Goal: Check status: Check status

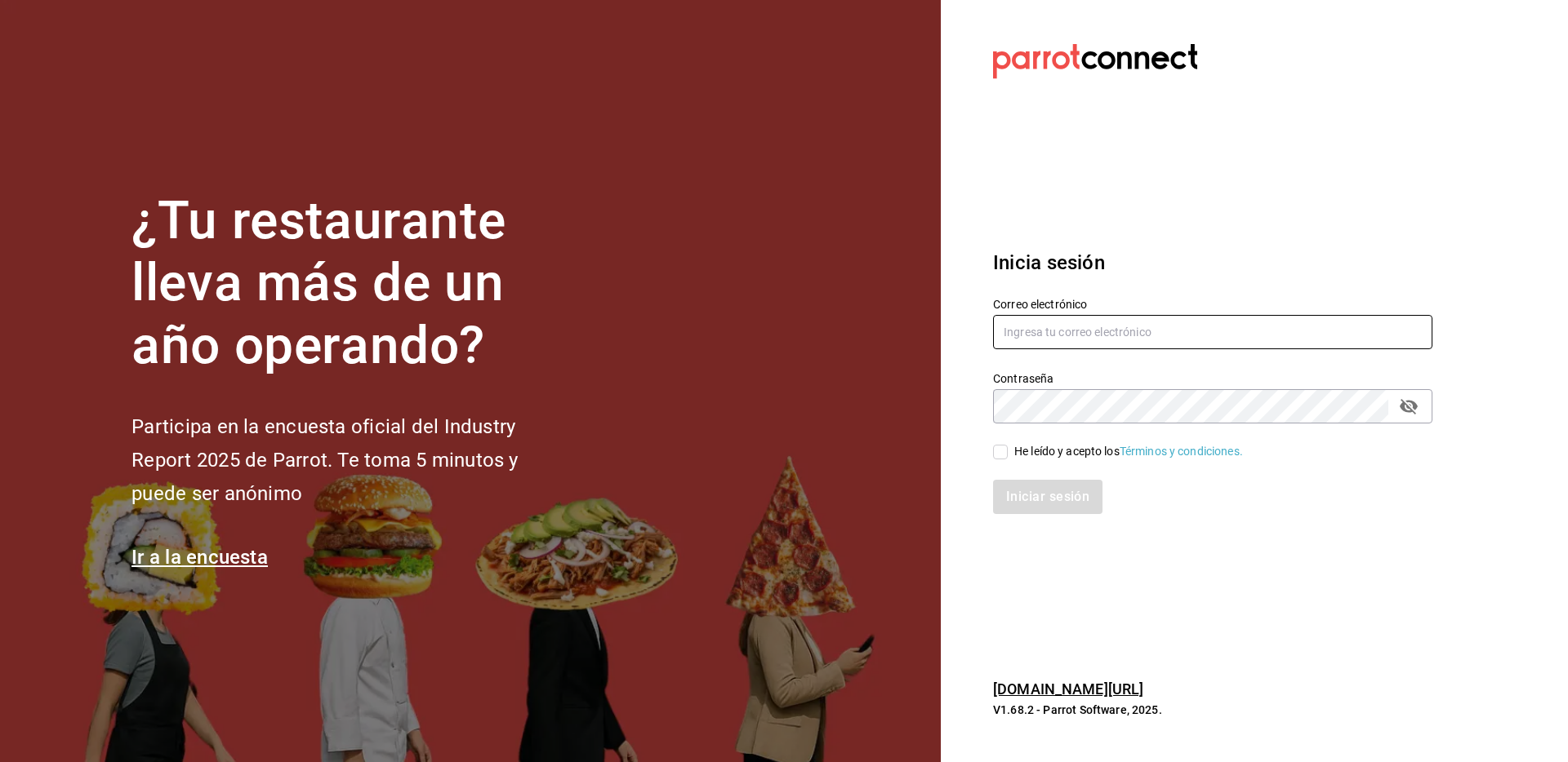
click at [1078, 334] on input "text" at bounding box center [1212, 331] width 439 height 34
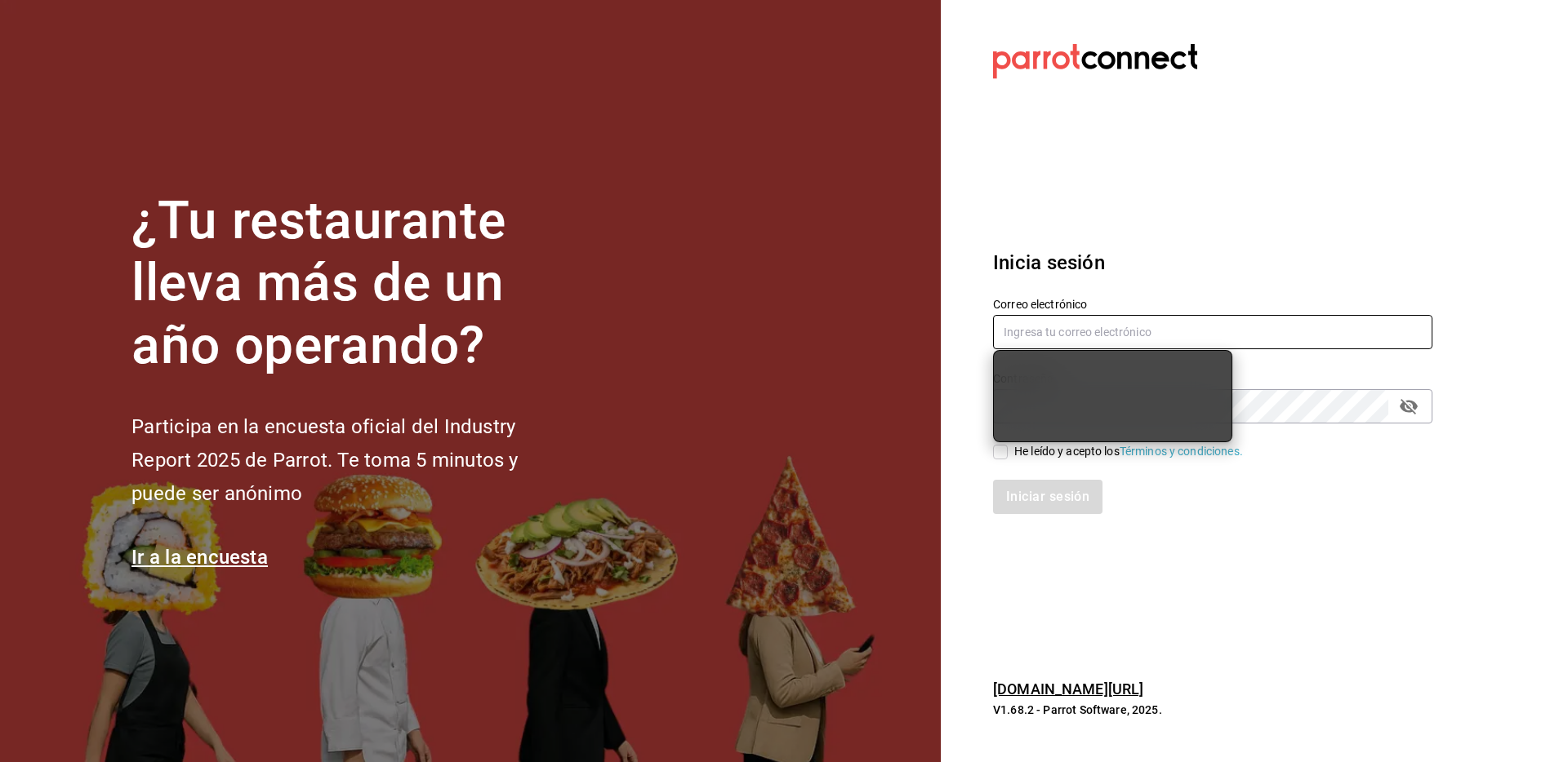
type input "[EMAIL_ADDRESS][DOMAIN_NAME]"
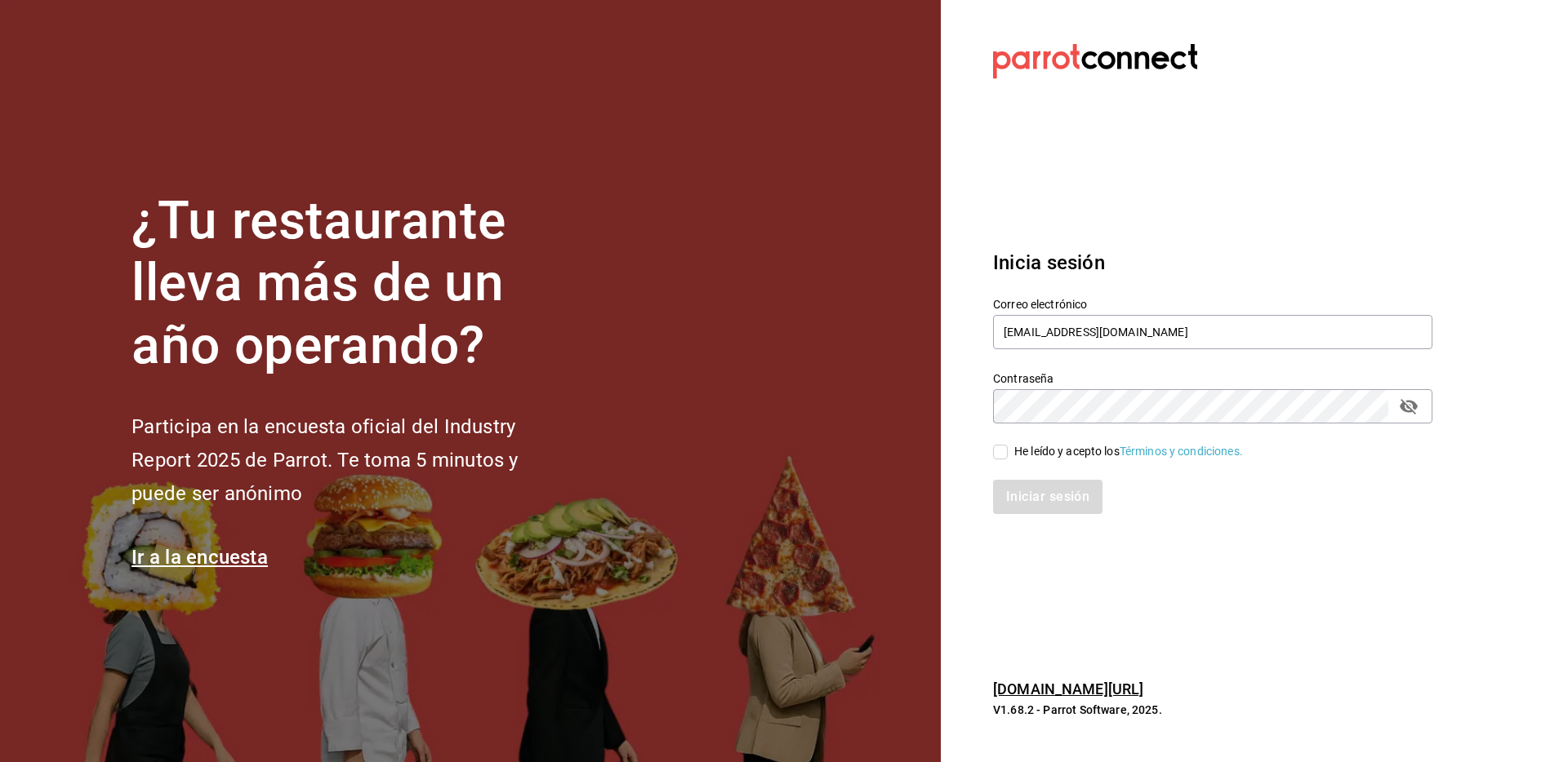
click at [1018, 450] on div "He leído y acepto los Términos y condiciones." at bounding box center [1129, 451] width 229 height 17
click at [1008, 450] on input "He leído y acepto los Términos y condiciones." at bounding box center [1001, 452] width 15 height 15
checkbox input "true"
click at [1036, 496] on button "Iniciar sesión" at bounding box center [1049, 497] width 111 height 34
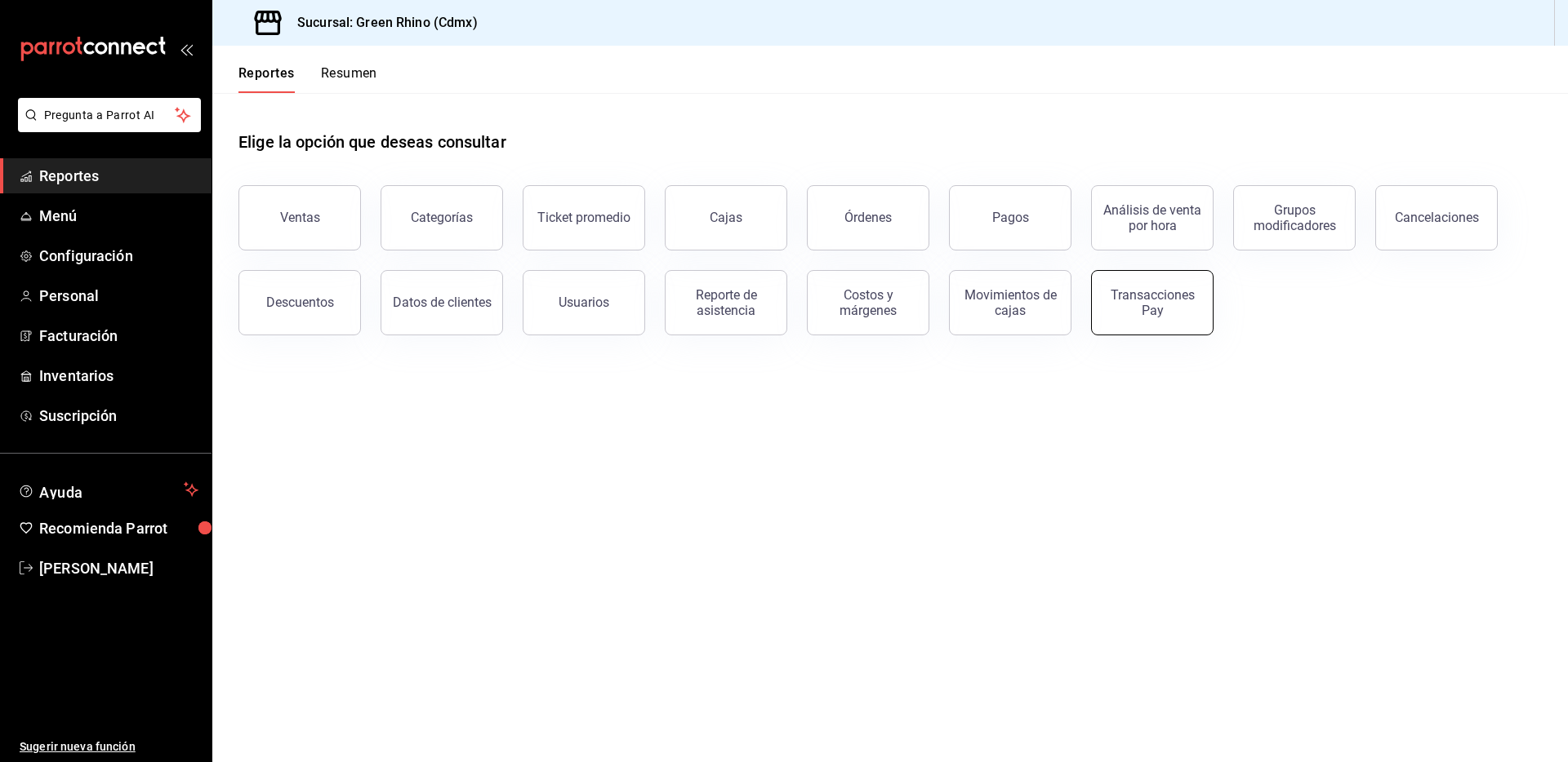
click at [1118, 299] on div "Transacciones Pay" at bounding box center [1152, 303] width 101 height 31
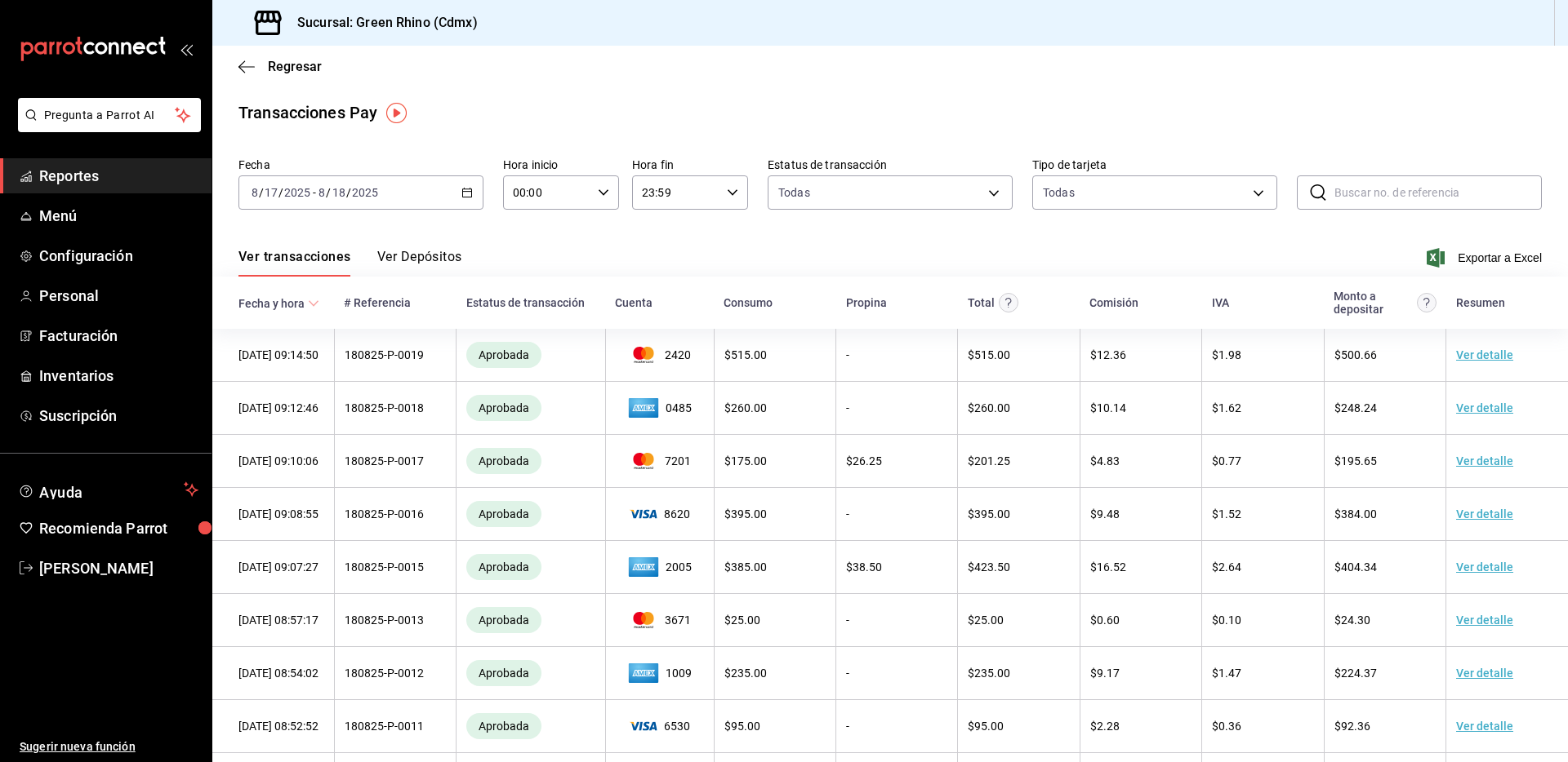
click at [449, 252] on button "Ver Depósitos" at bounding box center [419, 263] width 85 height 28
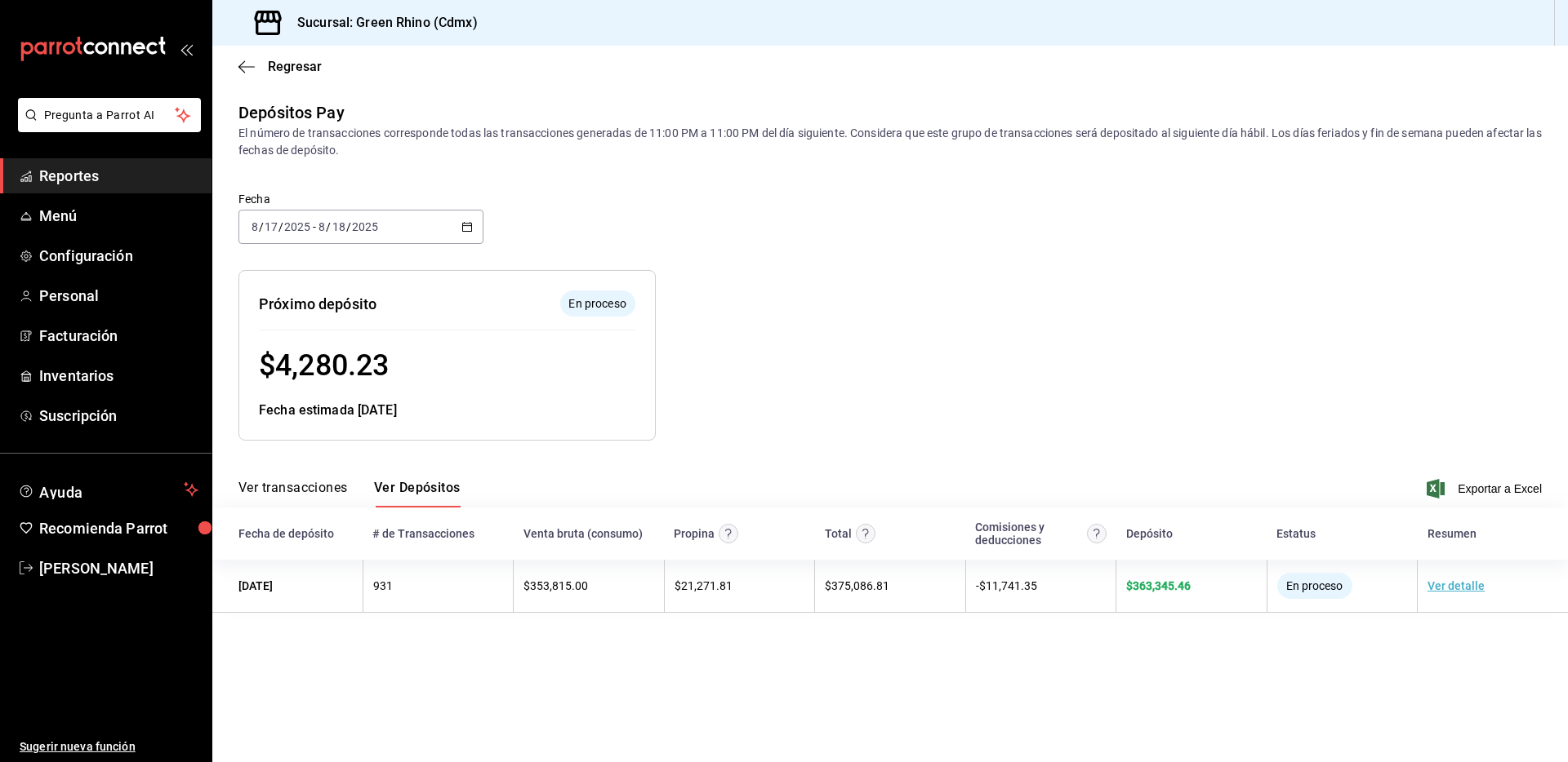
click at [468, 230] on icon "button" at bounding box center [467, 227] width 12 height 12
click at [345, 307] on span "Ayer" at bounding box center [315, 312] width 127 height 17
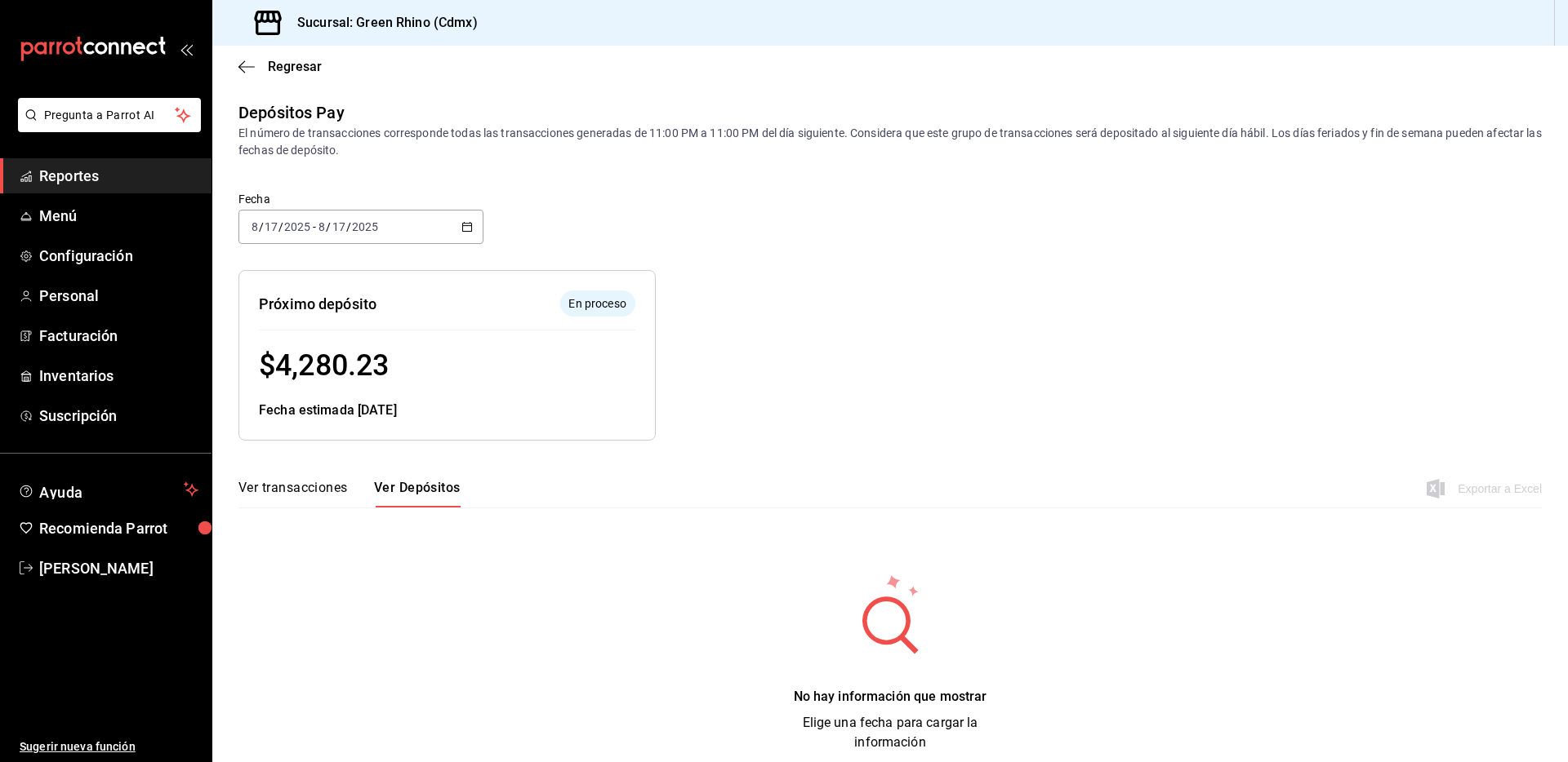
click at [476, 222] on div "2025-08-17 8 / 17 / 2025 - 2025-08-17 8 / 17 / 2025" at bounding box center [361, 226] width 245 height 34
click at [347, 282] on span "Hoy" at bounding box center [315, 276] width 127 height 17
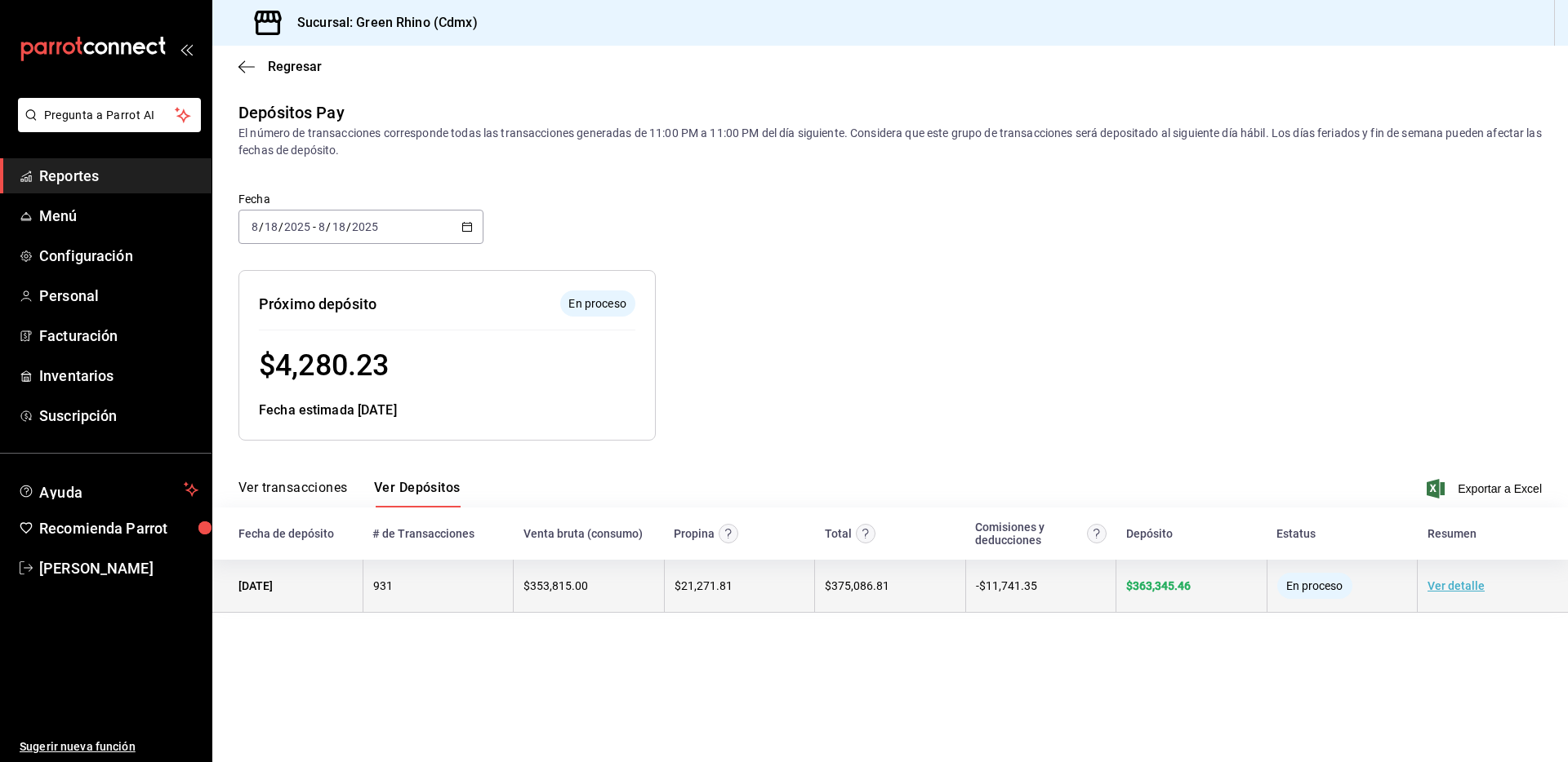
click at [1471, 591] on link "Ver detalle" at bounding box center [1456, 586] width 57 height 13
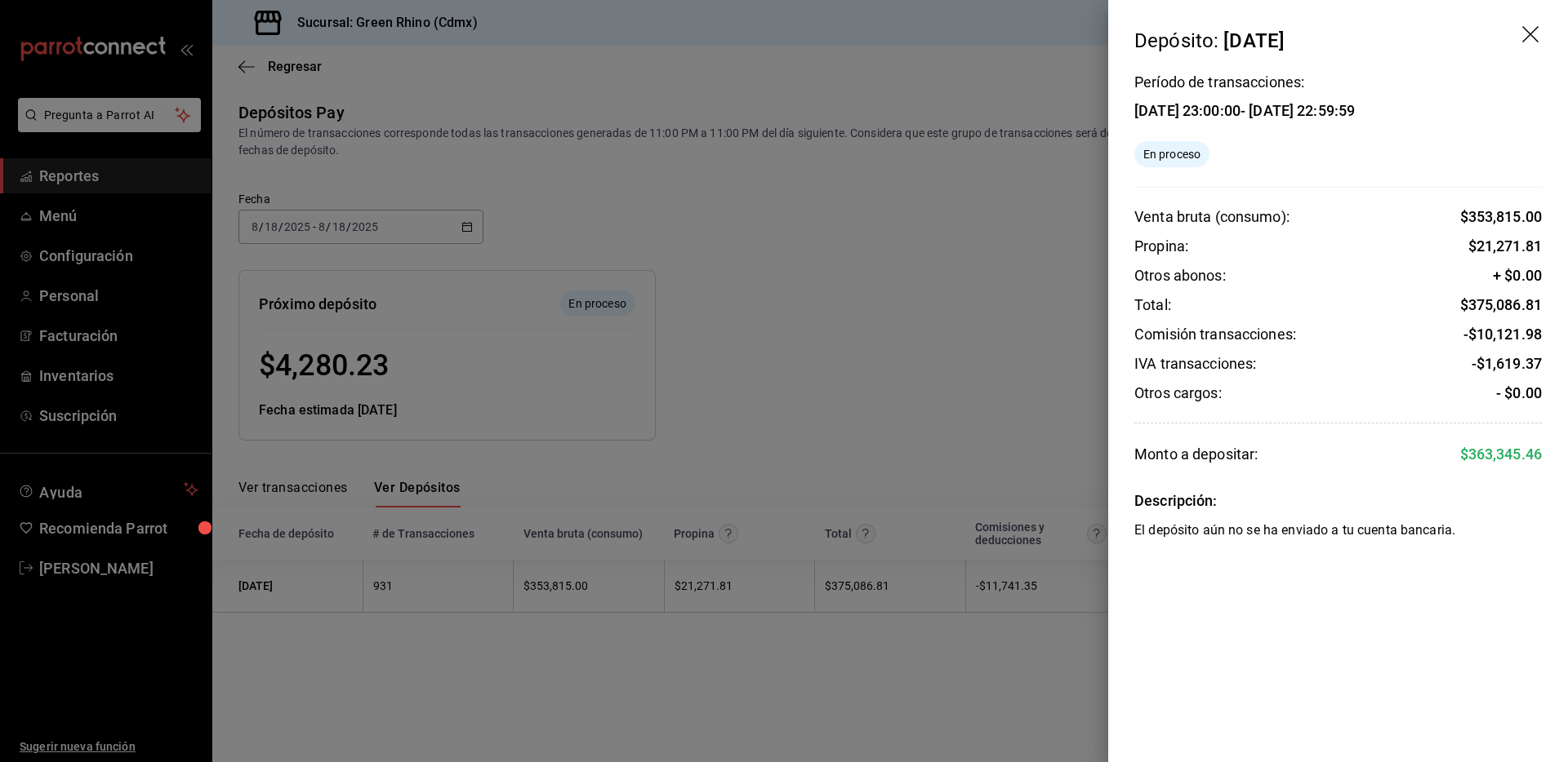
click at [1528, 27] on icon "drag" at bounding box center [1532, 36] width 20 height 20
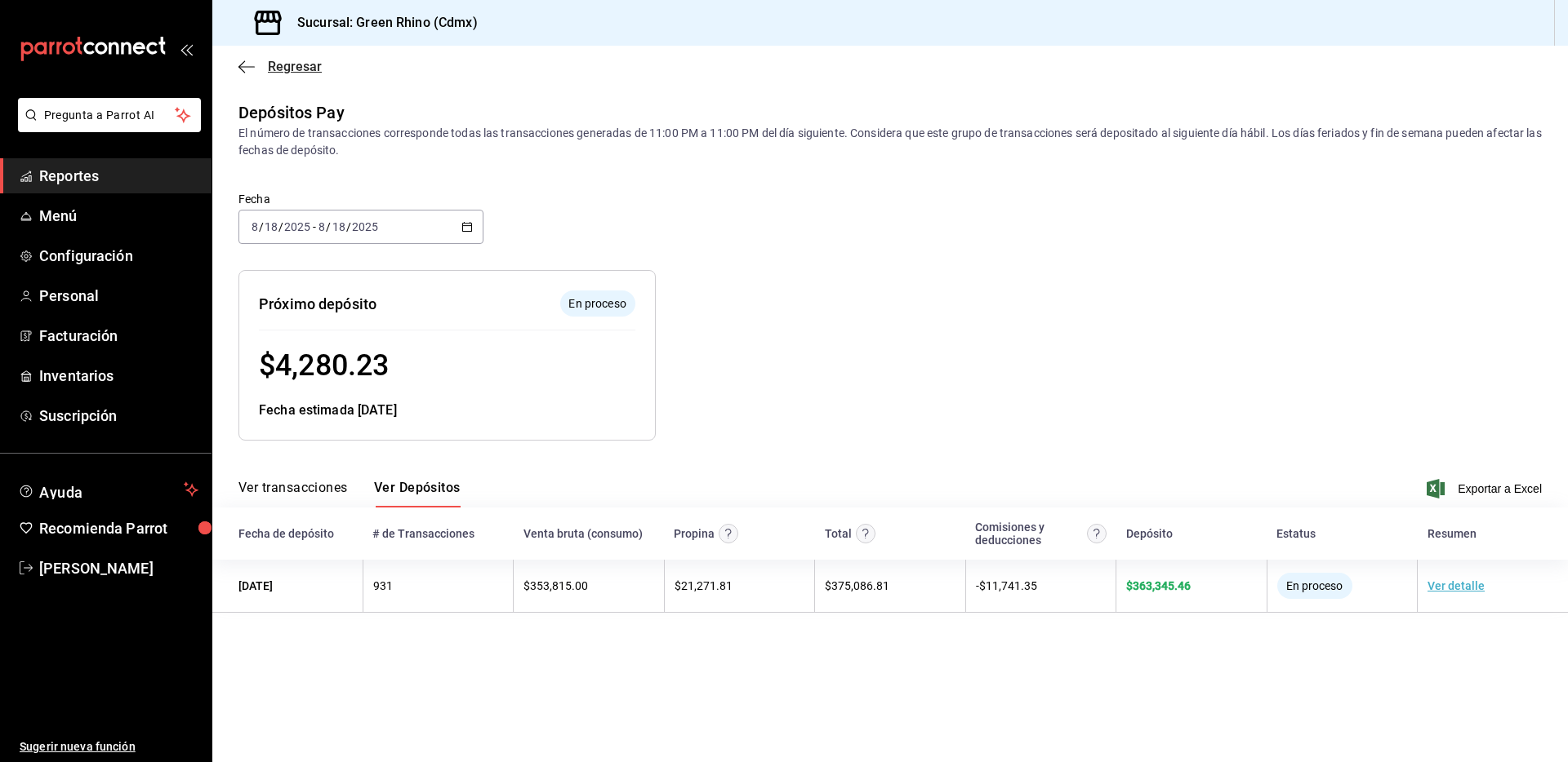
click at [249, 64] on icon "button" at bounding box center [246, 67] width 17 height 15
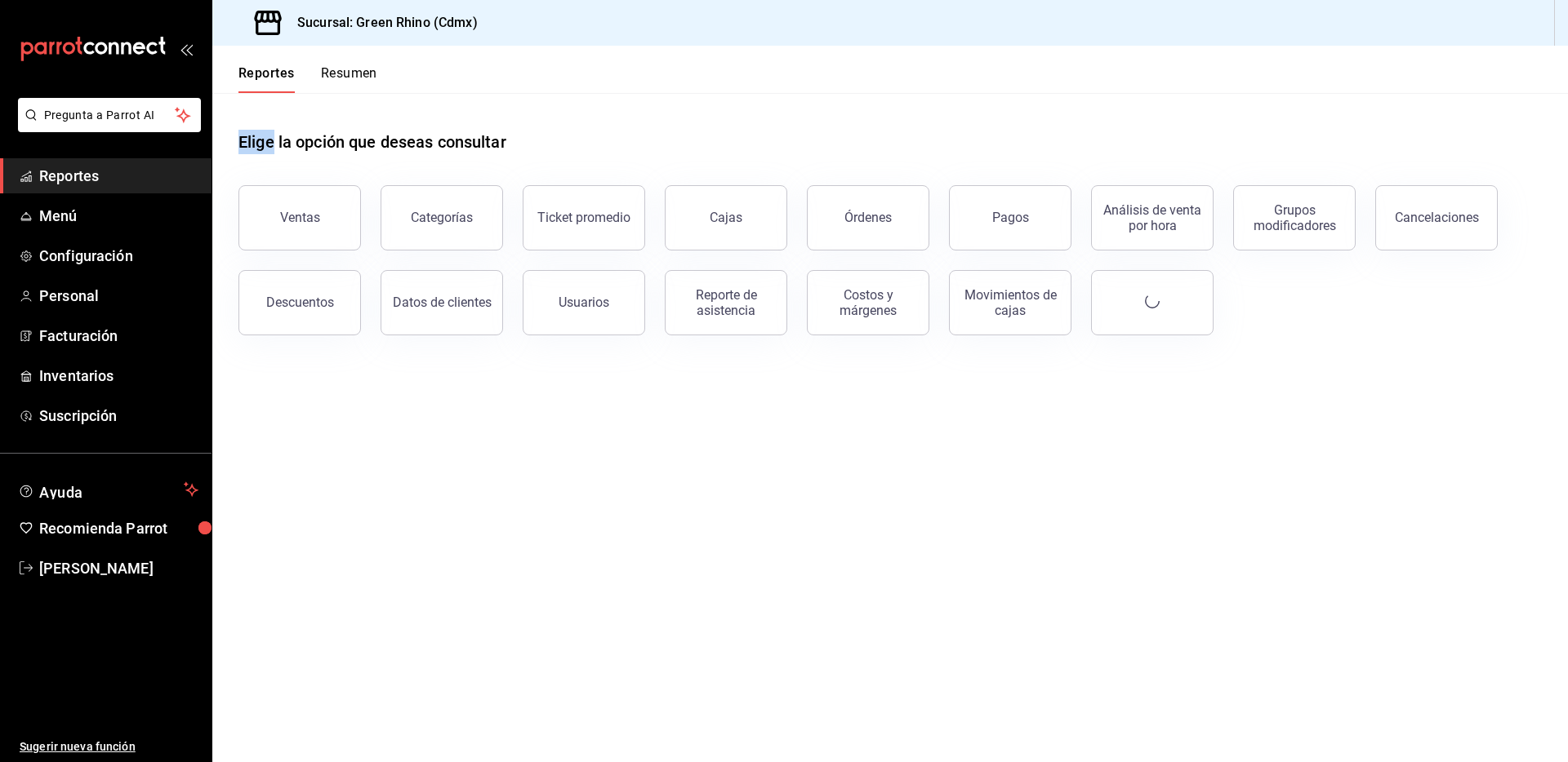
click at [366, 93] on button "Resumen" at bounding box center [349, 79] width 56 height 28
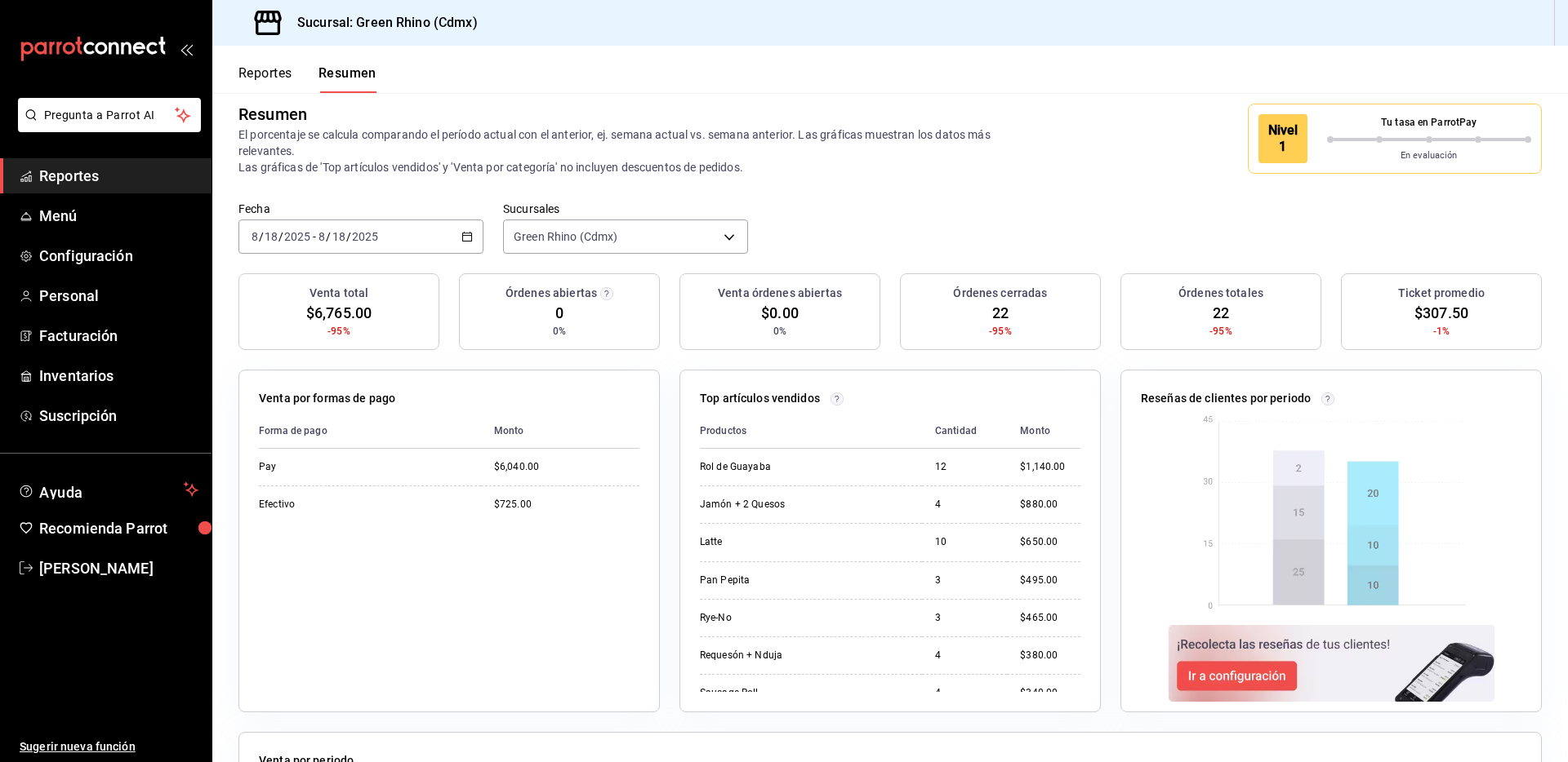
scroll to position [33, 0]
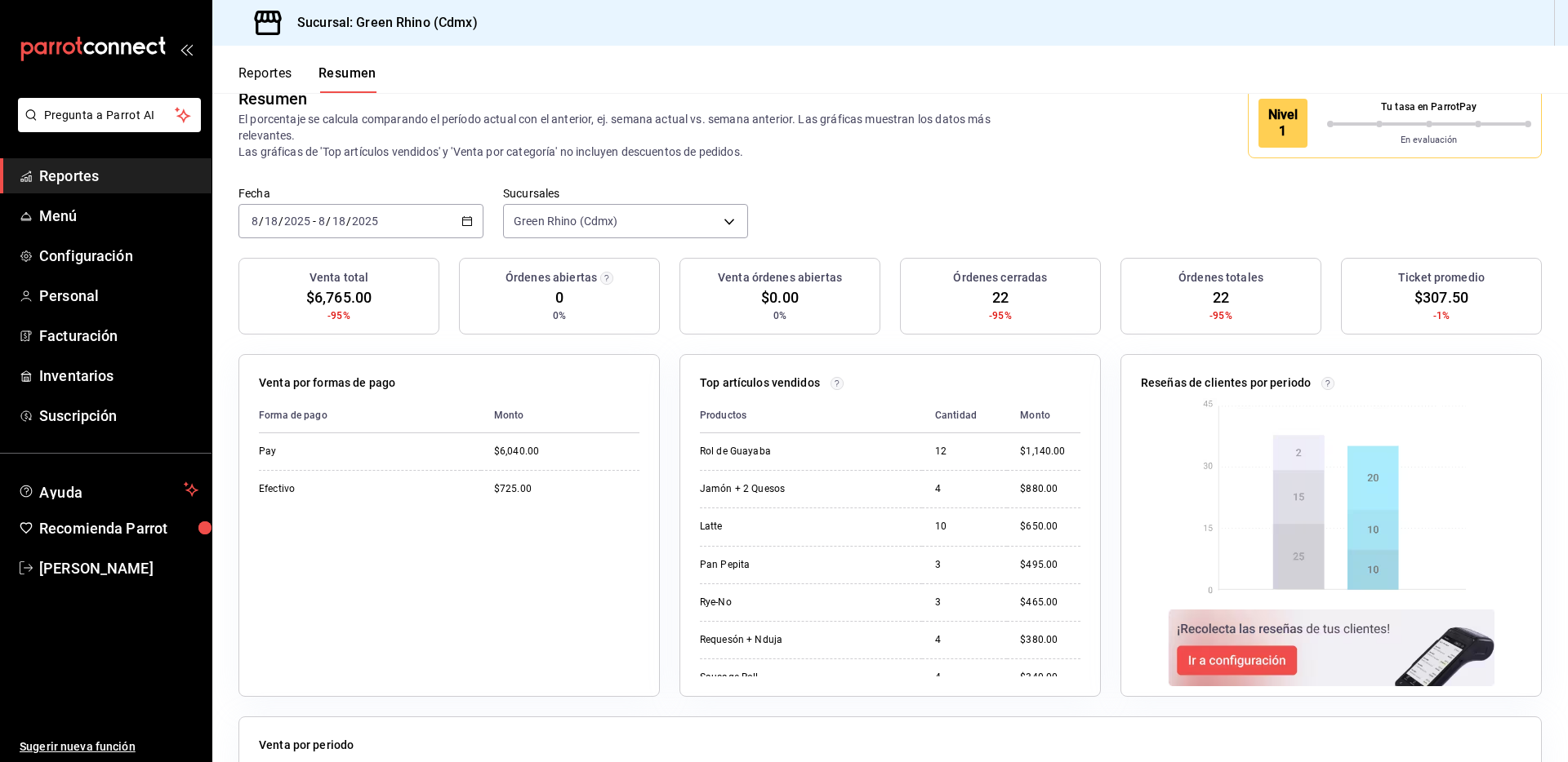
click at [394, 207] on div "2025-08-18 8 / 18 / 2025 - 2025-08-18 8 / 18 / 2025" at bounding box center [361, 221] width 245 height 34
click at [313, 330] on li "Semana actual" at bounding box center [315, 344] width 153 height 36
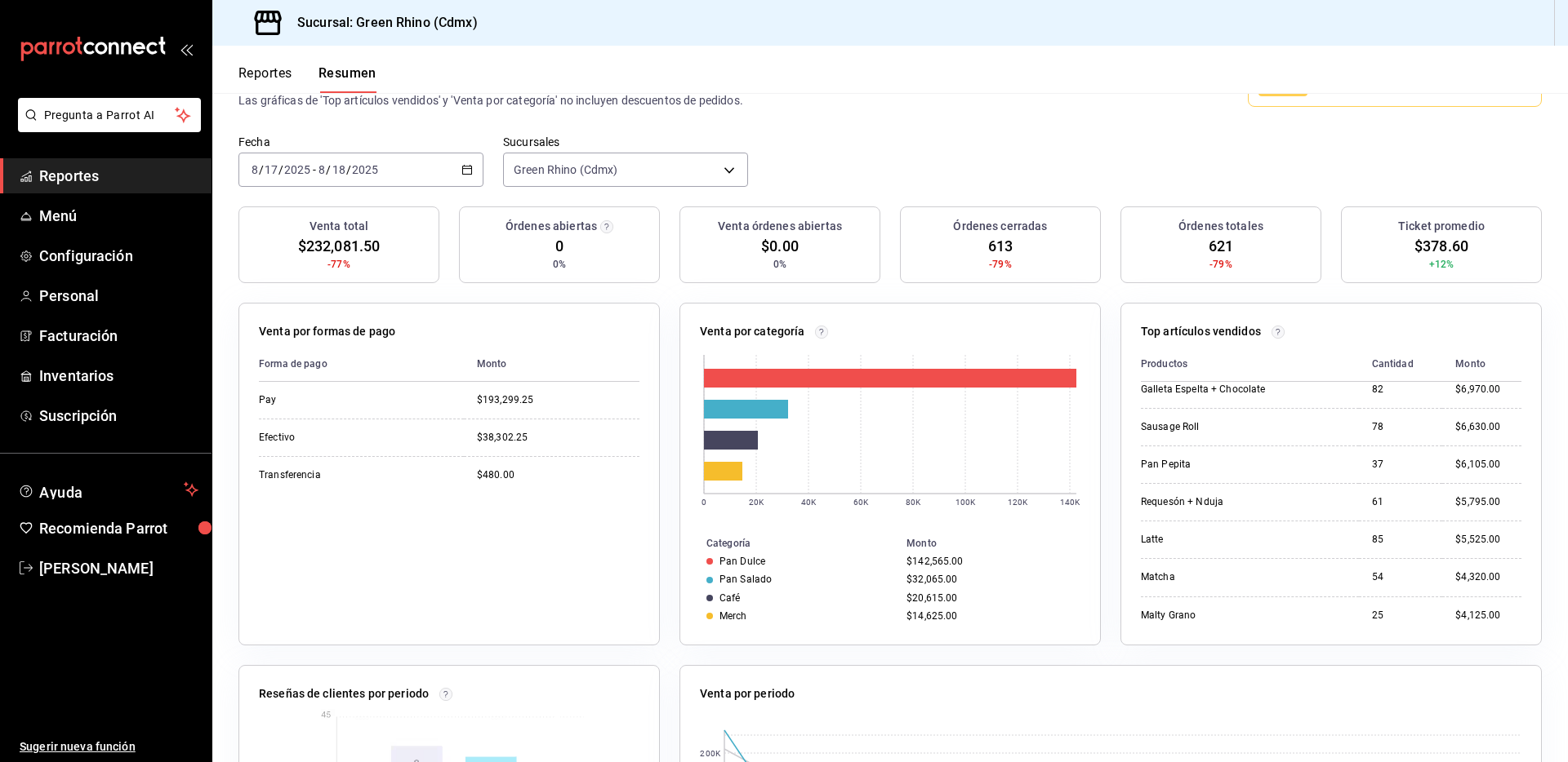
scroll to position [386, 0]
click at [294, 85] on div "Reportes Resumen" at bounding box center [307, 79] width 138 height 28
click at [295, 76] on div "Reportes Resumen" at bounding box center [307, 79] width 138 height 28
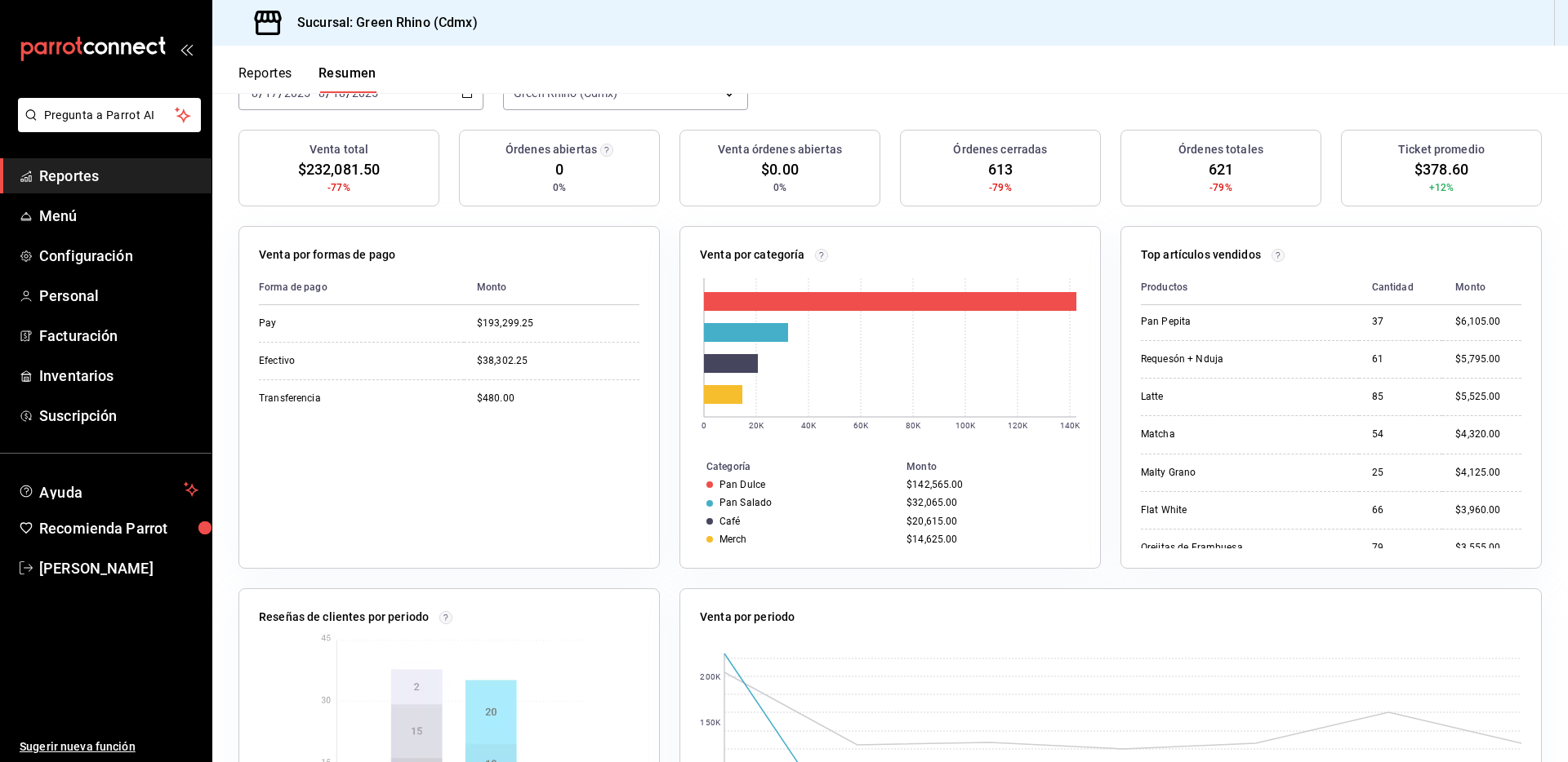
scroll to position [0, 0]
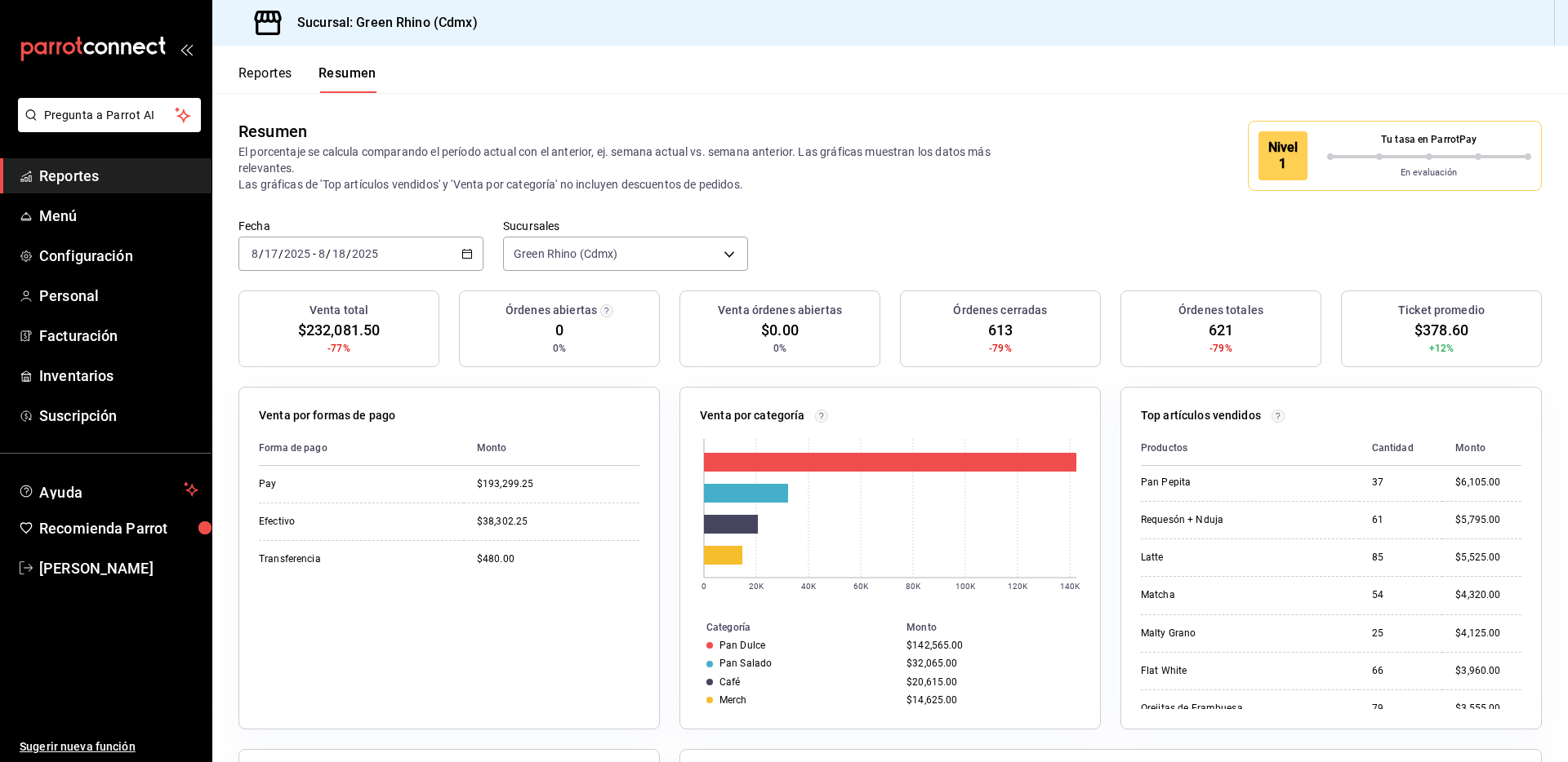
drag, startPoint x: 178, startPoint y: 87, endPoint x: 282, endPoint y: 90, distance: 104.0
click at [183, 88] on div "mailbox folders" at bounding box center [106, 49] width 212 height 98
click at [299, 88] on div "Reportes Resumen" at bounding box center [307, 79] width 138 height 28
click at [277, 79] on button "Reportes" at bounding box center [265, 79] width 54 height 28
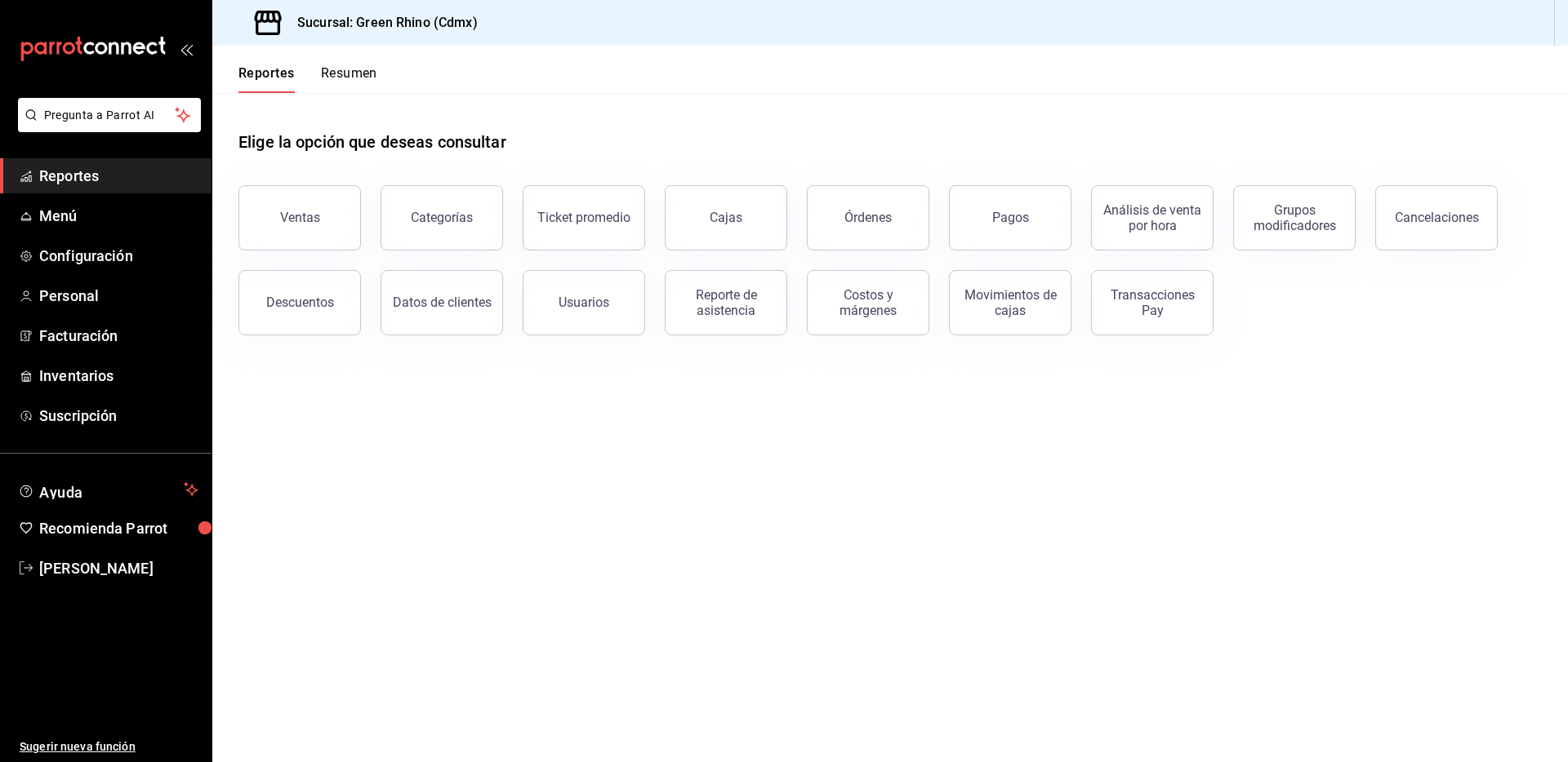
click at [439, 205] on button "Categorías" at bounding box center [442, 217] width 122 height 65
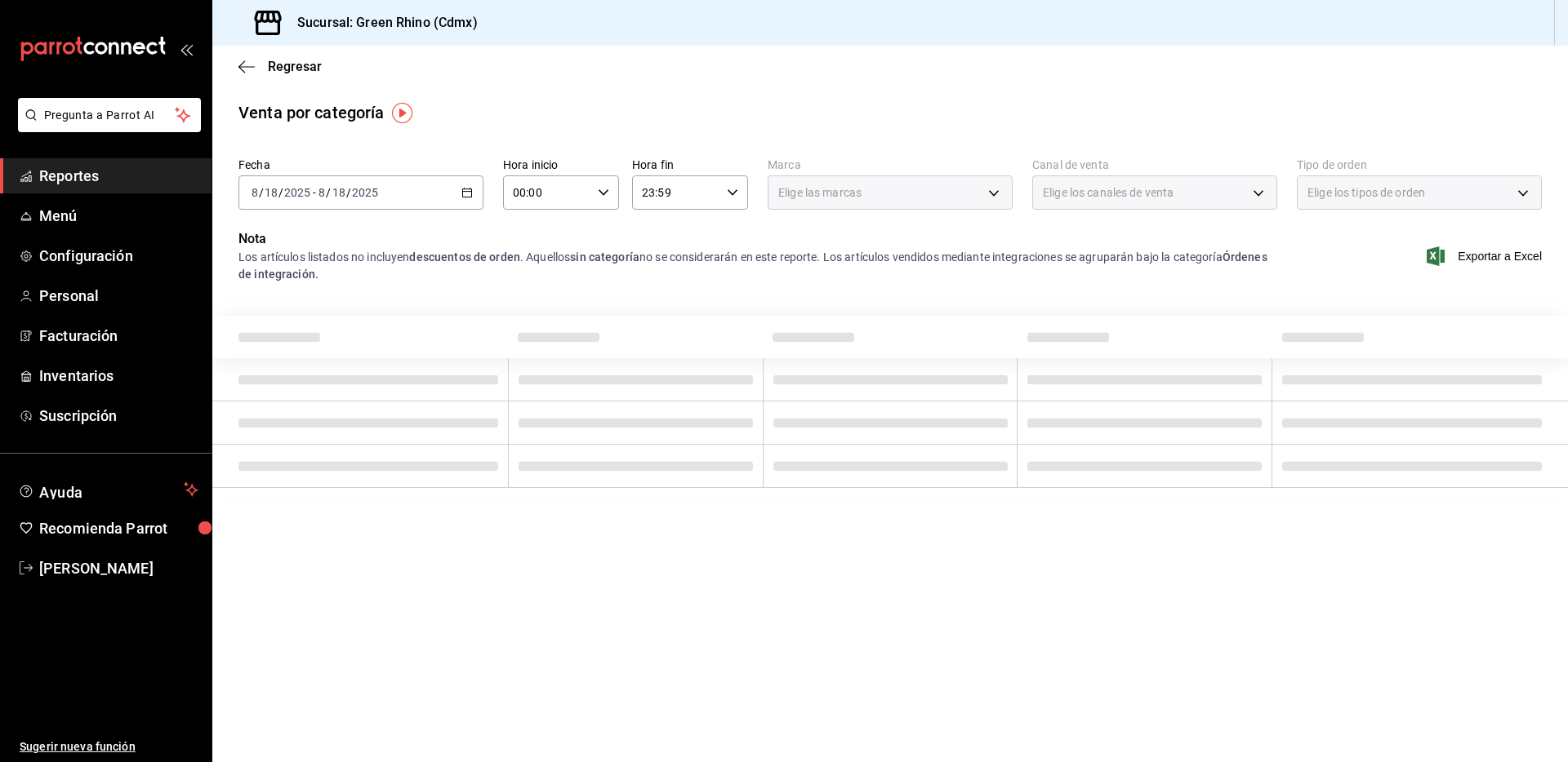
click at [469, 179] on div "2025-08-18 8 / 18 / 2025 - 2025-08-18 8 / 18 / 2025" at bounding box center [361, 192] width 245 height 34
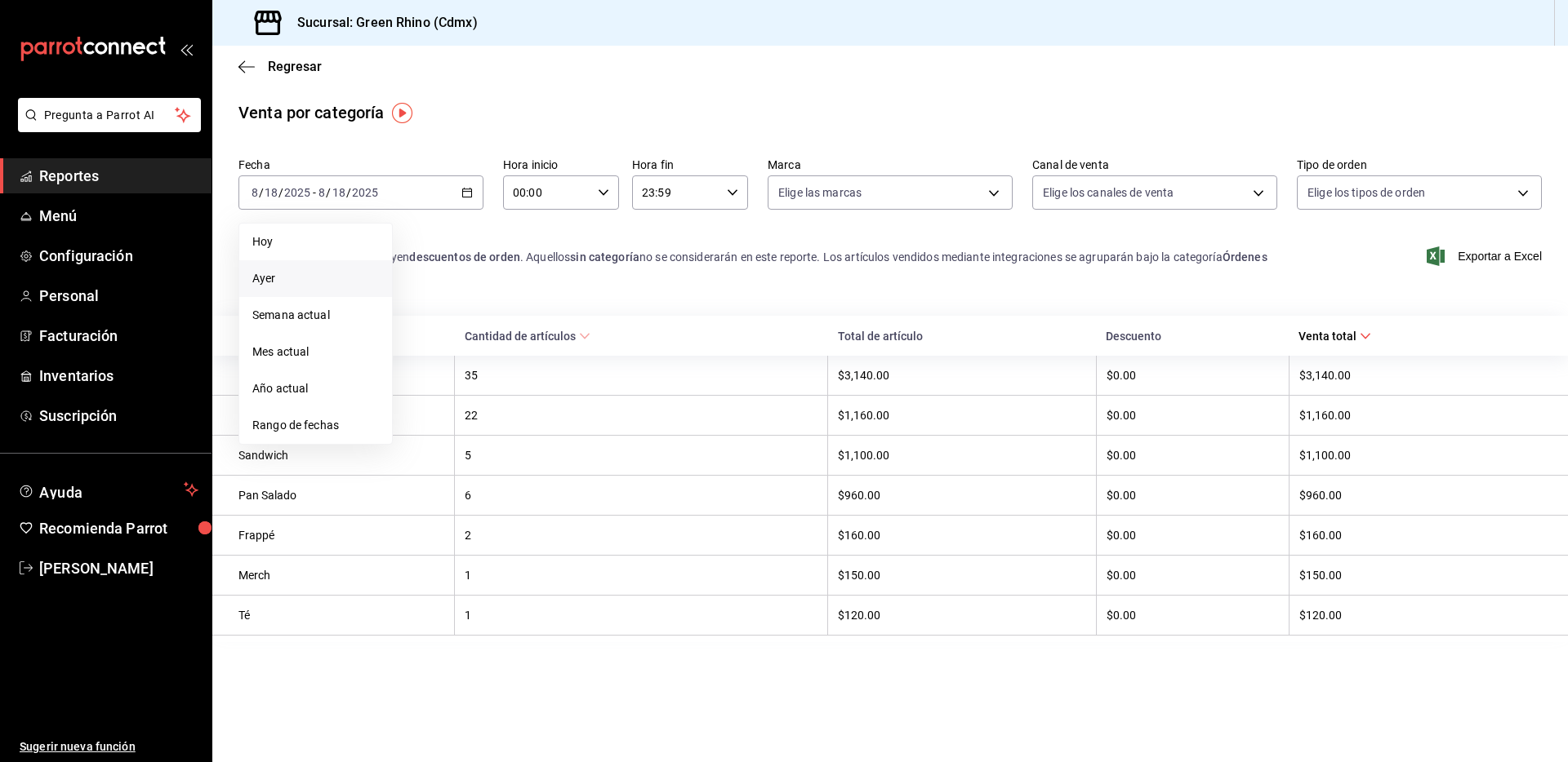
click at [289, 272] on span "Ayer" at bounding box center [315, 279] width 127 height 17
